Goal: Navigation & Orientation: Find specific page/section

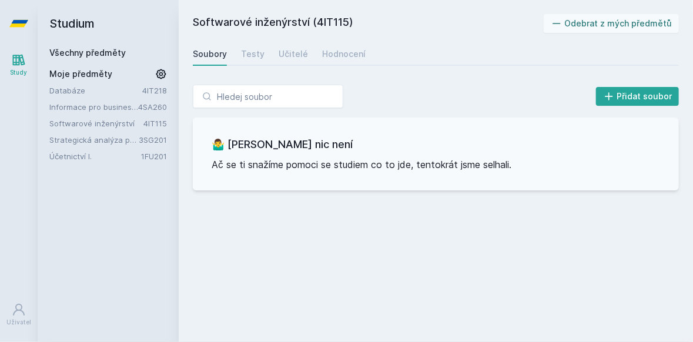
click at [115, 140] on link "Strategická analýza pro informatiky a statistiky" at bounding box center [93, 140] width 89 height 12
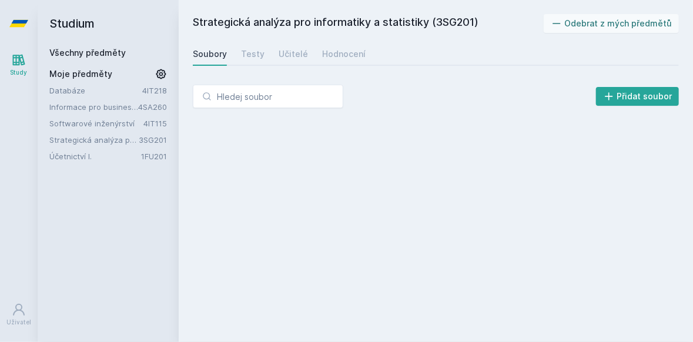
click at [93, 124] on link "Softwarové inženýrství" at bounding box center [96, 123] width 94 height 12
click at [91, 109] on link "Informace pro business (v angličtině)" at bounding box center [93, 107] width 89 height 12
click at [68, 92] on link "Databáze" at bounding box center [95, 91] width 93 height 12
click at [242, 55] on div "Testy" at bounding box center [252, 54] width 23 height 12
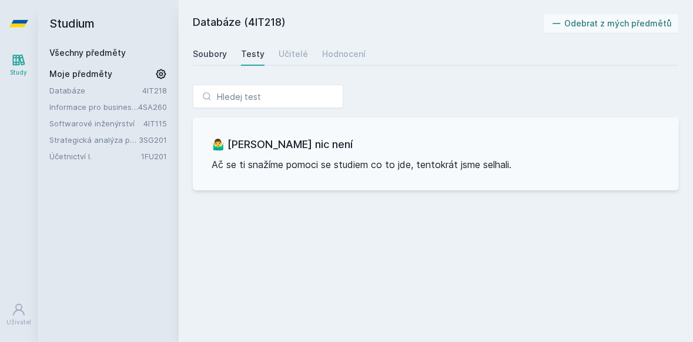
click at [217, 60] on link "Soubory" at bounding box center [210, 53] width 34 height 23
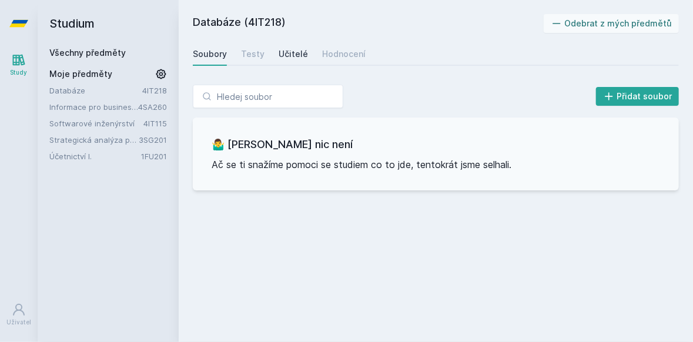
click at [278, 56] on div "Učitelé" at bounding box center [292, 54] width 29 height 12
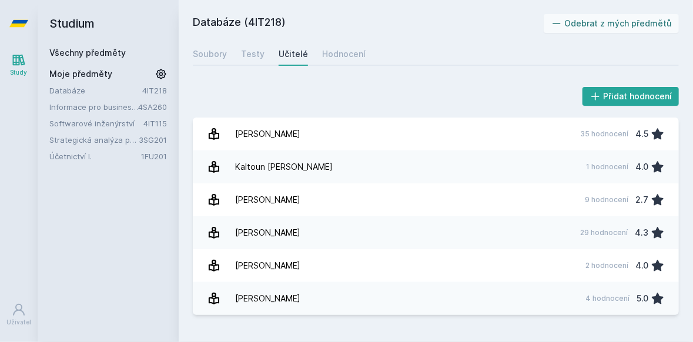
click at [53, 154] on link "Účetnictví I." at bounding box center [95, 156] width 92 height 12
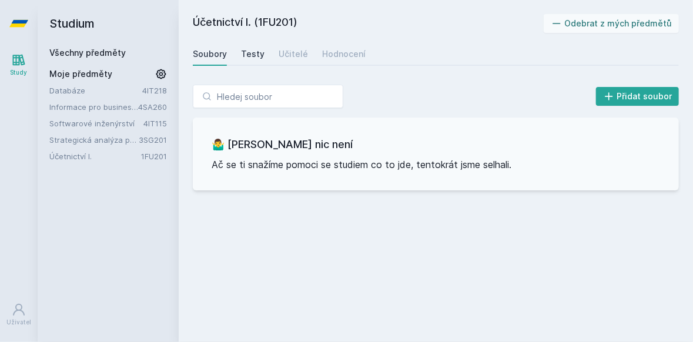
click at [246, 46] on link "Testy" at bounding box center [252, 53] width 23 height 23
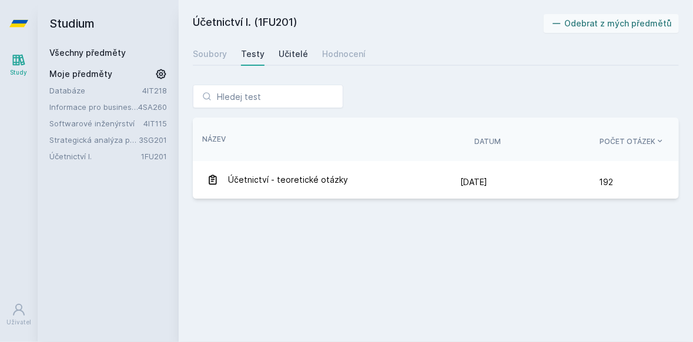
click at [283, 62] on link "Učitelé" at bounding box center [292, 53] width 29 height 23
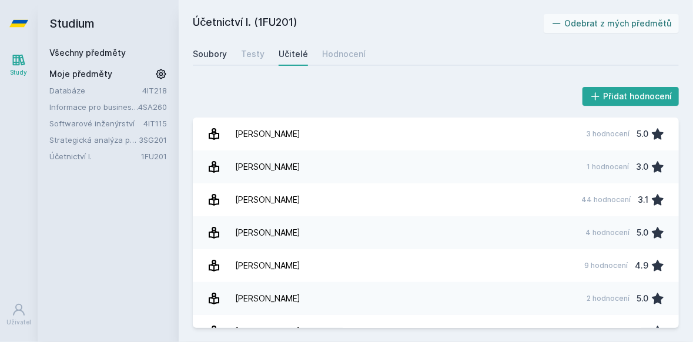
click at [207, 52] on div "Soubory" at bounding box center [210, 54] width 34 height 12
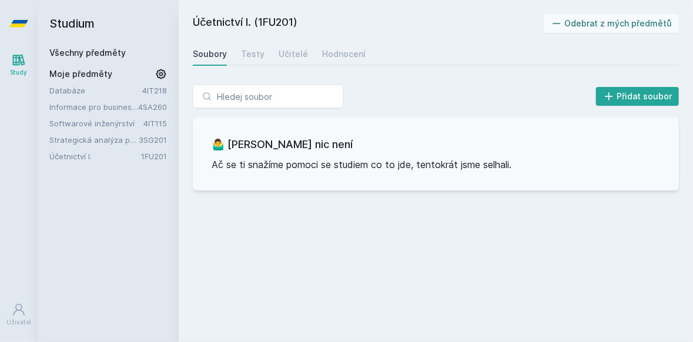
click at [67, 51] on link "Všechny předměty" at bounding box center [87, 53] width 76 height 10
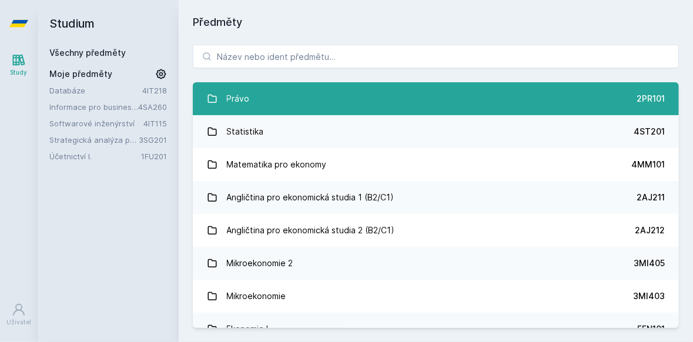
click at [243, 110] on div "Právo" at bounding box center [238, 98] width 23 height 23
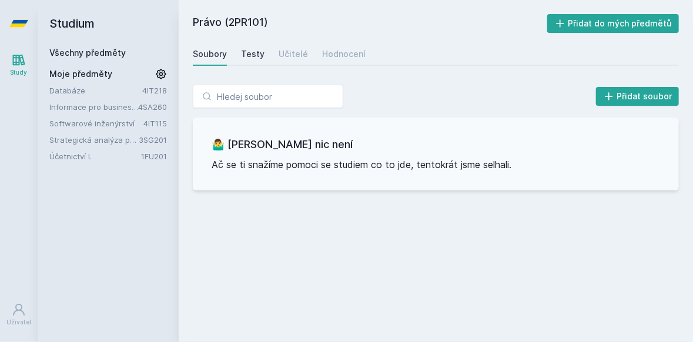
click at [241, 50] on div "Testy" at bounding box center [252, 54] width 23 height 12
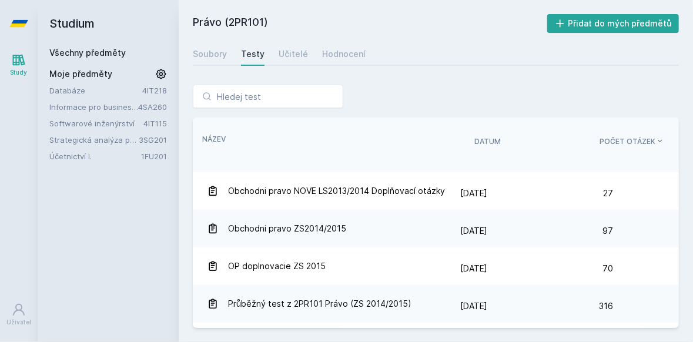
scroll to position [385, 0]
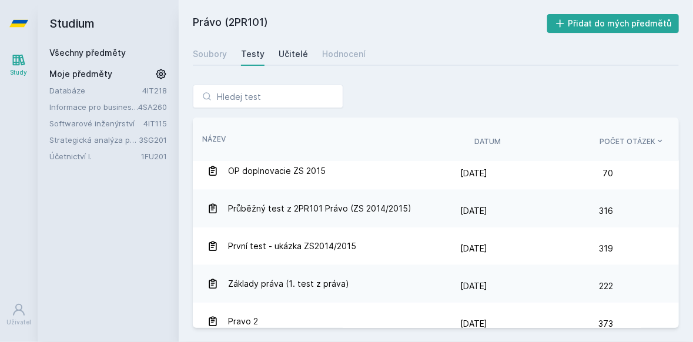
click at [286, 56] on div "Učitelé" at bounding box center [292, 54] width 29 height 12
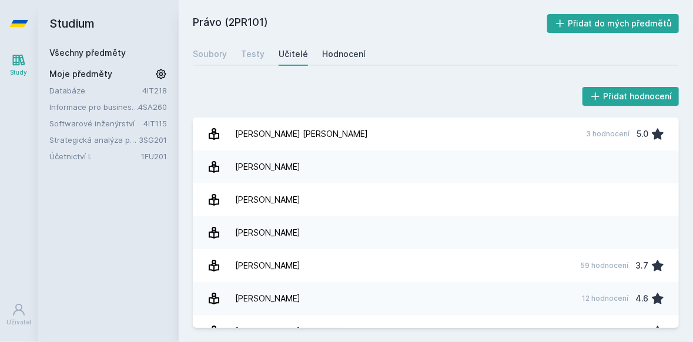
click at [324, 60] on link "Hodnocení" at bounding box center [343, 53] width 43 height 23
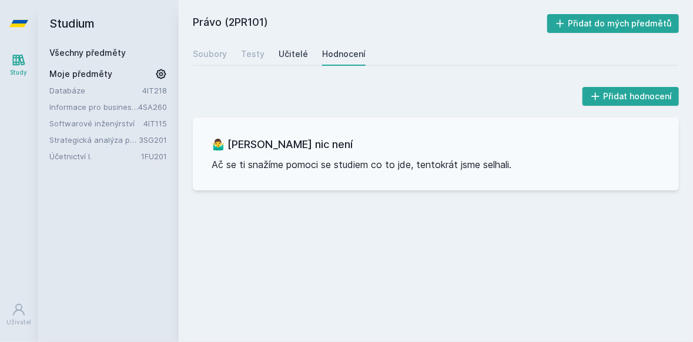
click at [300, 59] on div "Učitelé" at bounding box center [292, 54] width 29 height 12
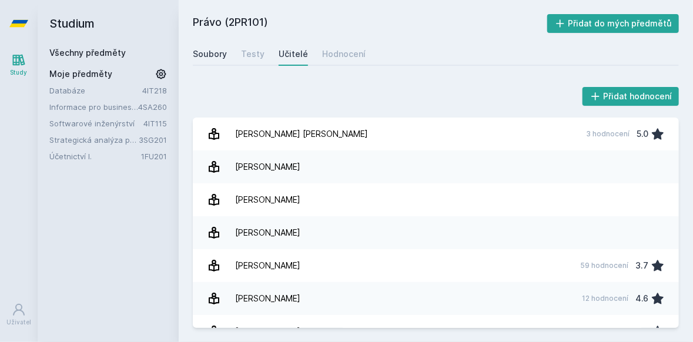
click at [207, 58] on div "Soubory" at bounding box center [210, 54] width 34 height 12
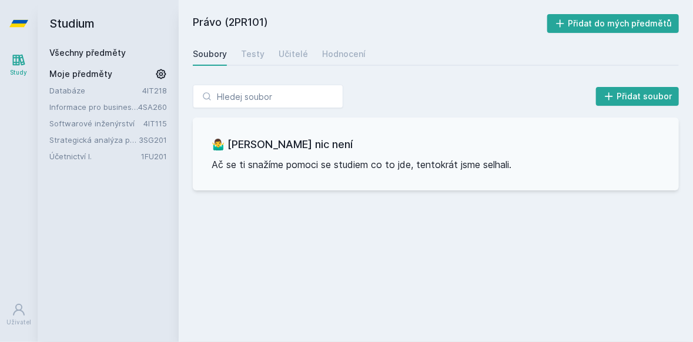
click at [59, 157] on link "Účetnictví I." at bounding box center [95, 156] width 92 height 12
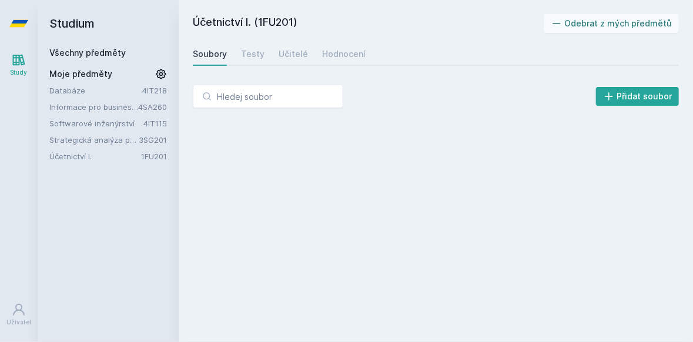
click at [234, 47] on div "Soubory Testy Učitelé Hodnocení" at bounding box center [436, 53] width 486 height 23
click at [250, 56] on div "Testy" at bounding box center [252, 54] width 23 height 12
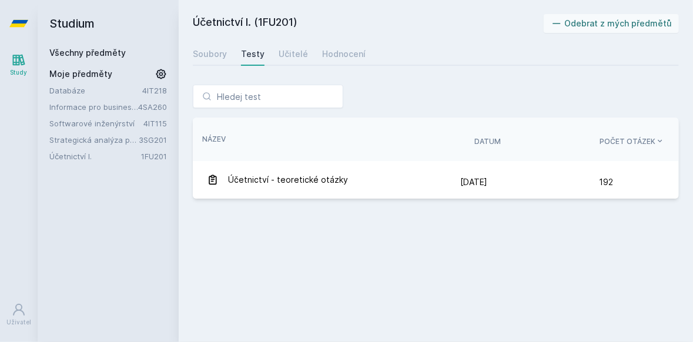
click at [298, 65] on div "Soubory Testy Učitelé Hodnocení" at bounding box center [436, 53] width 486 height 23
